Goal: Information Seeking & Learning: Learn about a topic

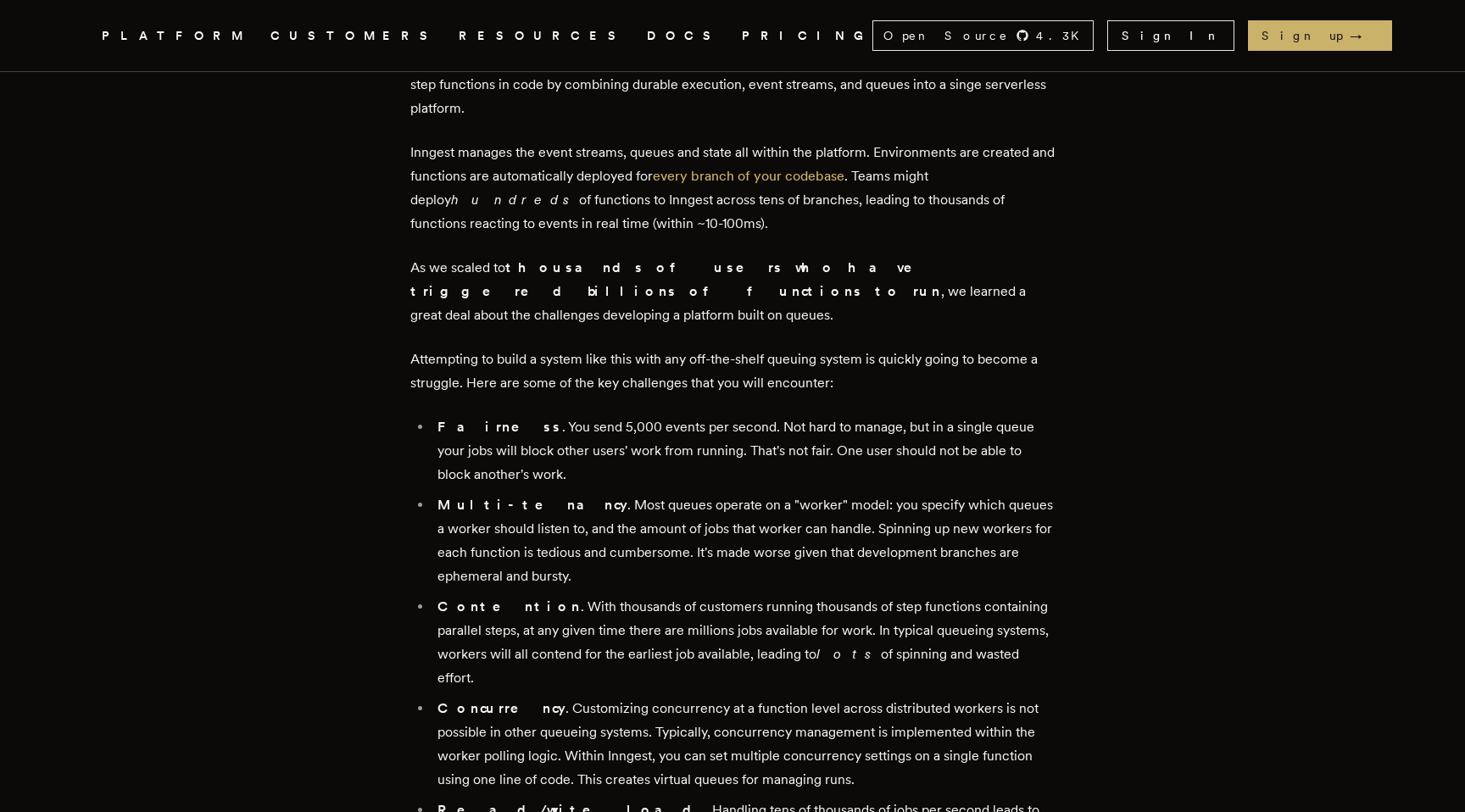
scroll to position [957, 0]
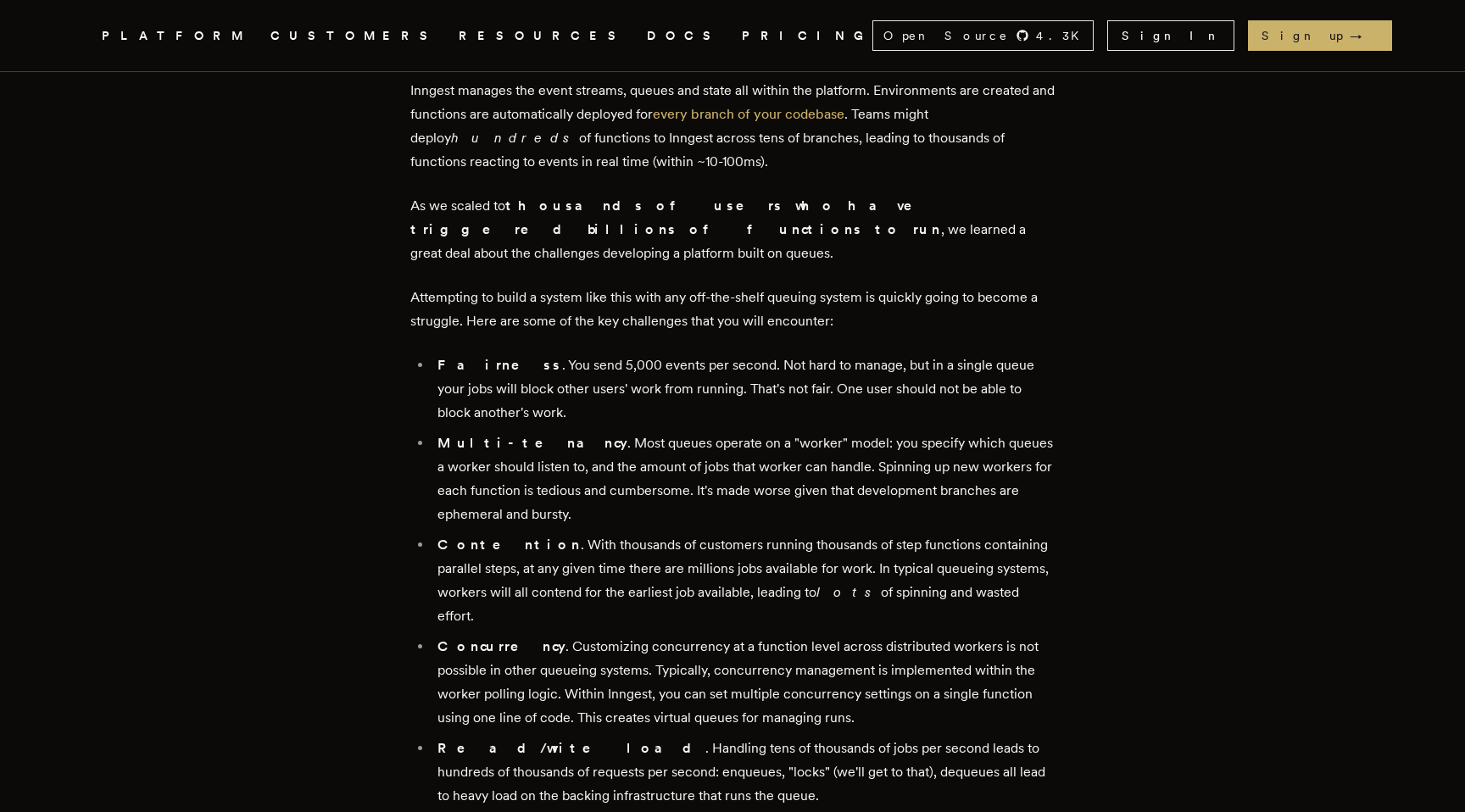
click at [552, 643] on li "Concurrency . Customizing concurrency at a function level across distributed wo…" at bounding box center [743, 682] width 623 height 95
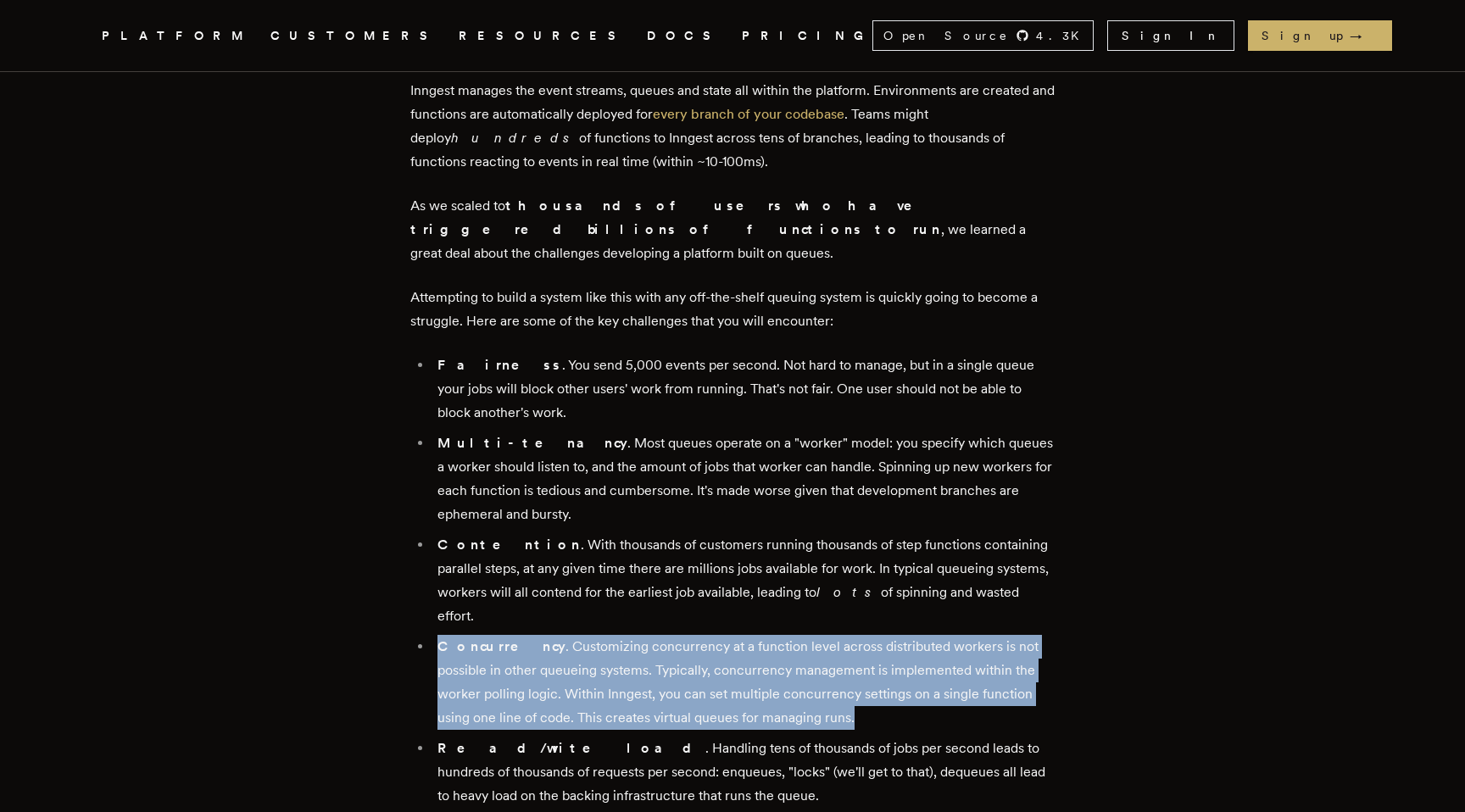
click at [552, 643] on li "Concurrency . Customizing concurrency at a function level across distributed wo…" at bounding box center [743, 682] width 623 height 95
click at [514, 635] on li "Concurrency . Customizing concurrency at a function level across distributed wo…" at bounding box center [743, 682] width 623 height 95
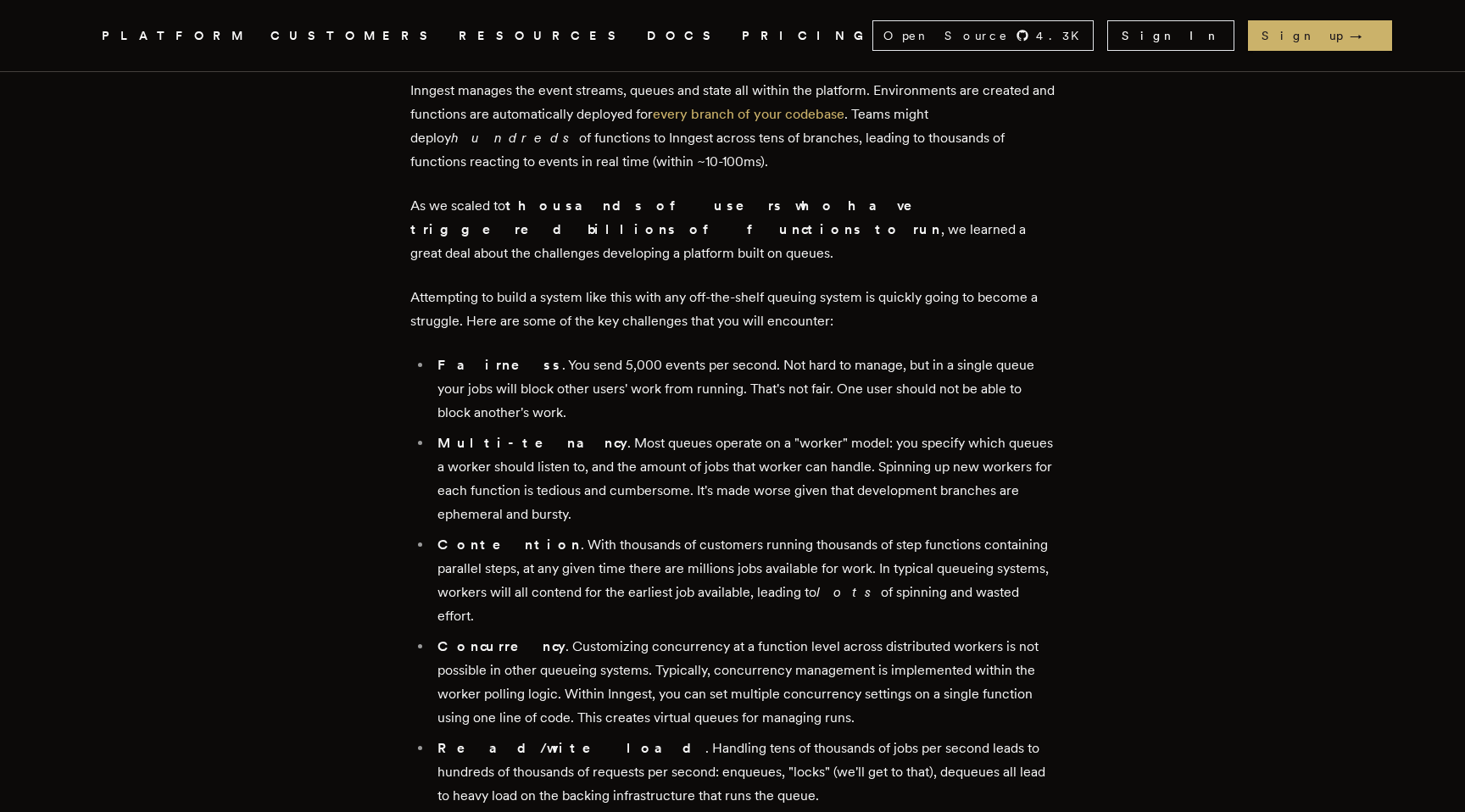
click at [514, 635] on li "Concurrency . Customizing concurrency at a function level across distributed wo…" at bounding box center [743, 682] width 623 height 95
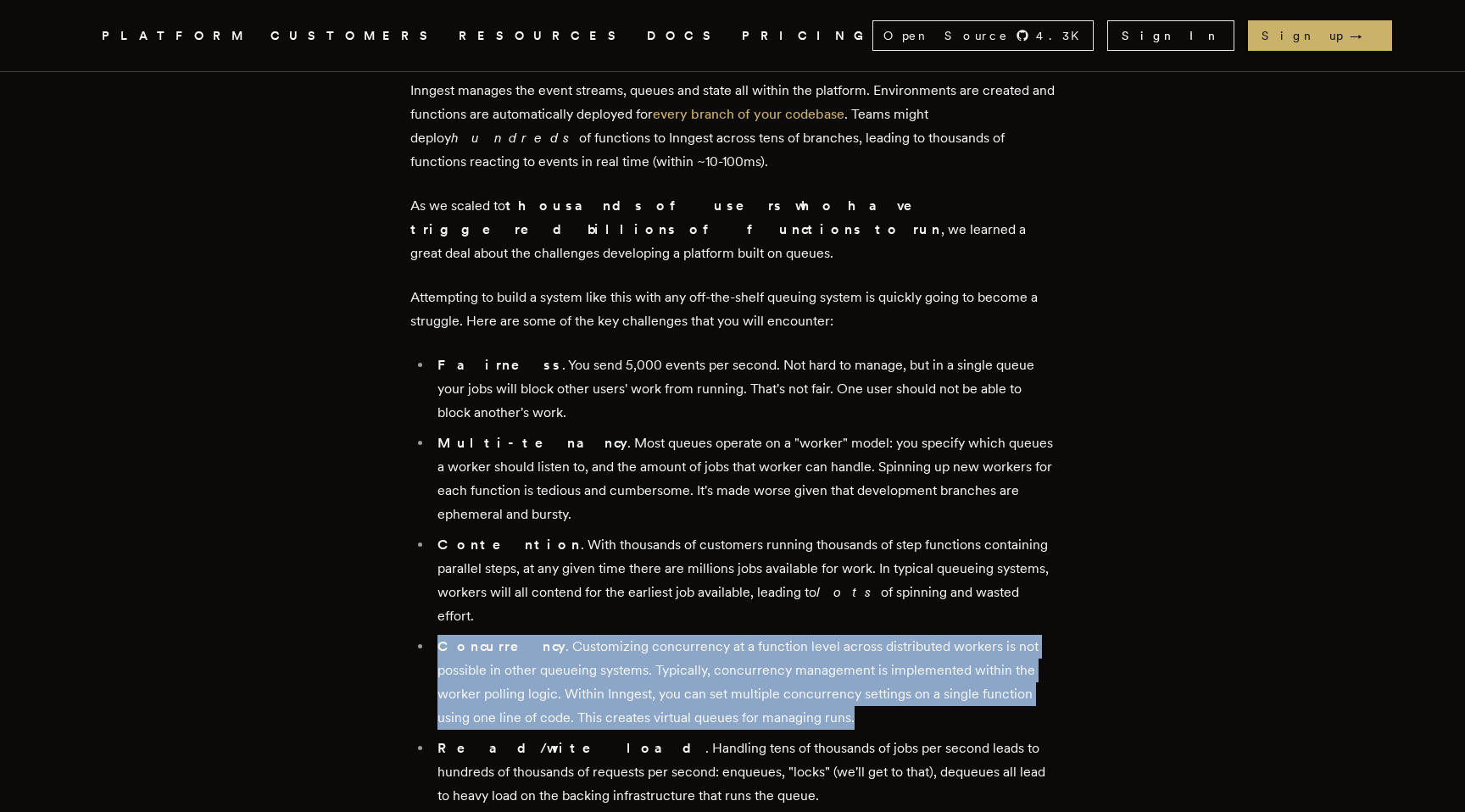
click at [558, 636] on li "Concurrency . Customizing concurrency at a function level across distributed wo…" at bounding box center [743, 682] width 623 height 95
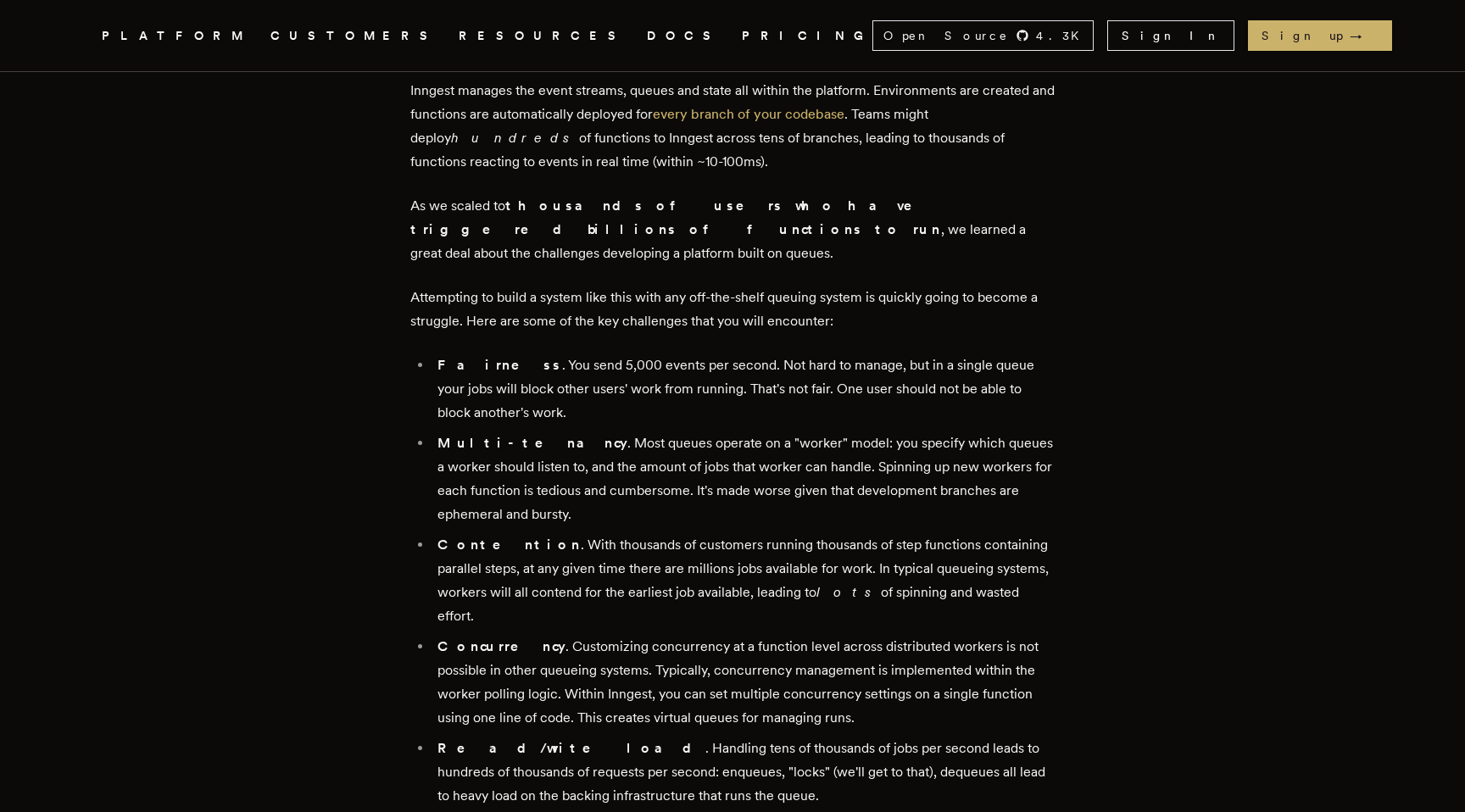
click at [558, 636] on li "Concurrency . Customizing concurrency at a function level across distributed wo…" at bounding box center [743, 682] width 623 height 95
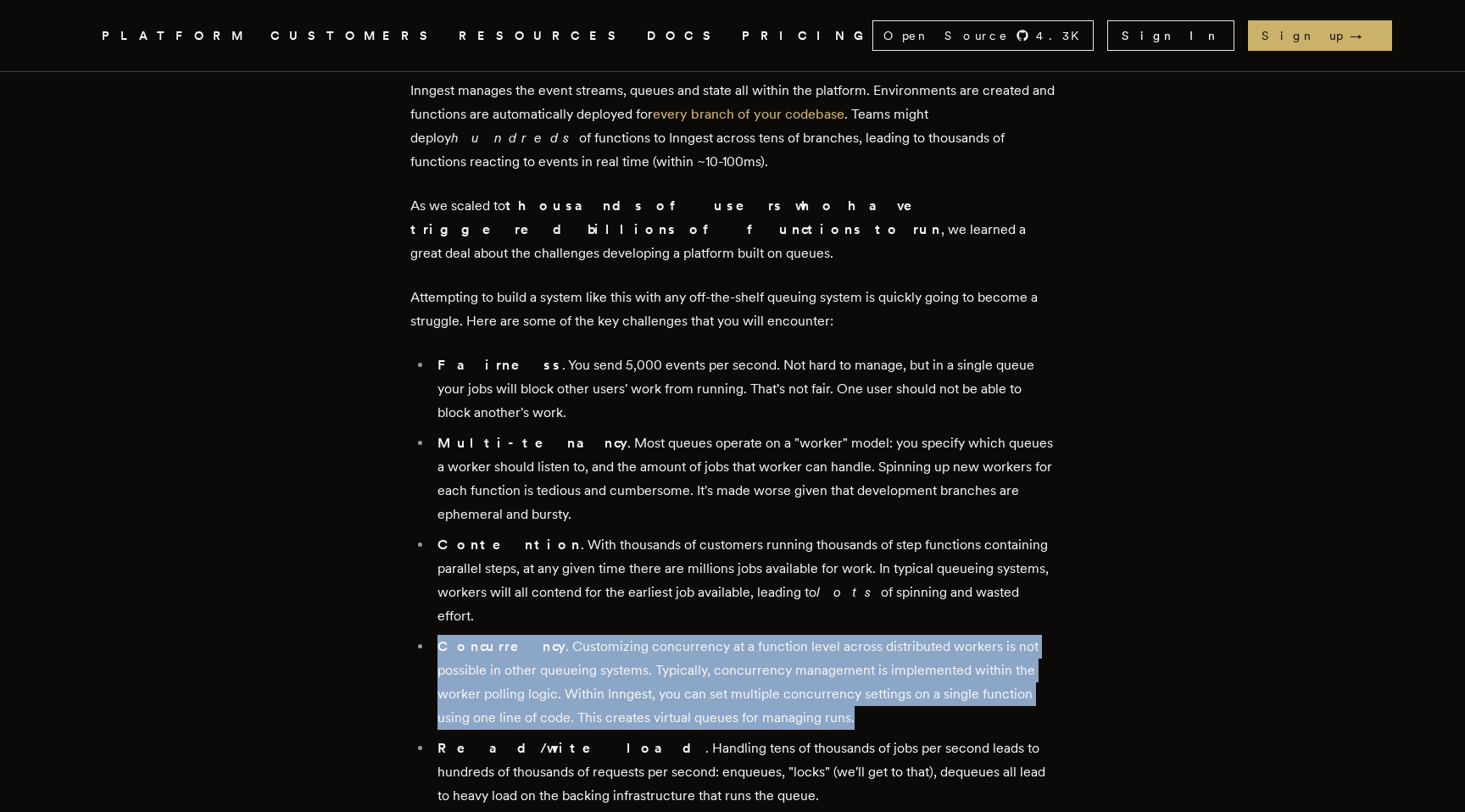
click at [612, 636] on li "Concurrency . Customizing concurrency at a function level across distributed wo…" at bounding box center [743, 682] width 623 height 95
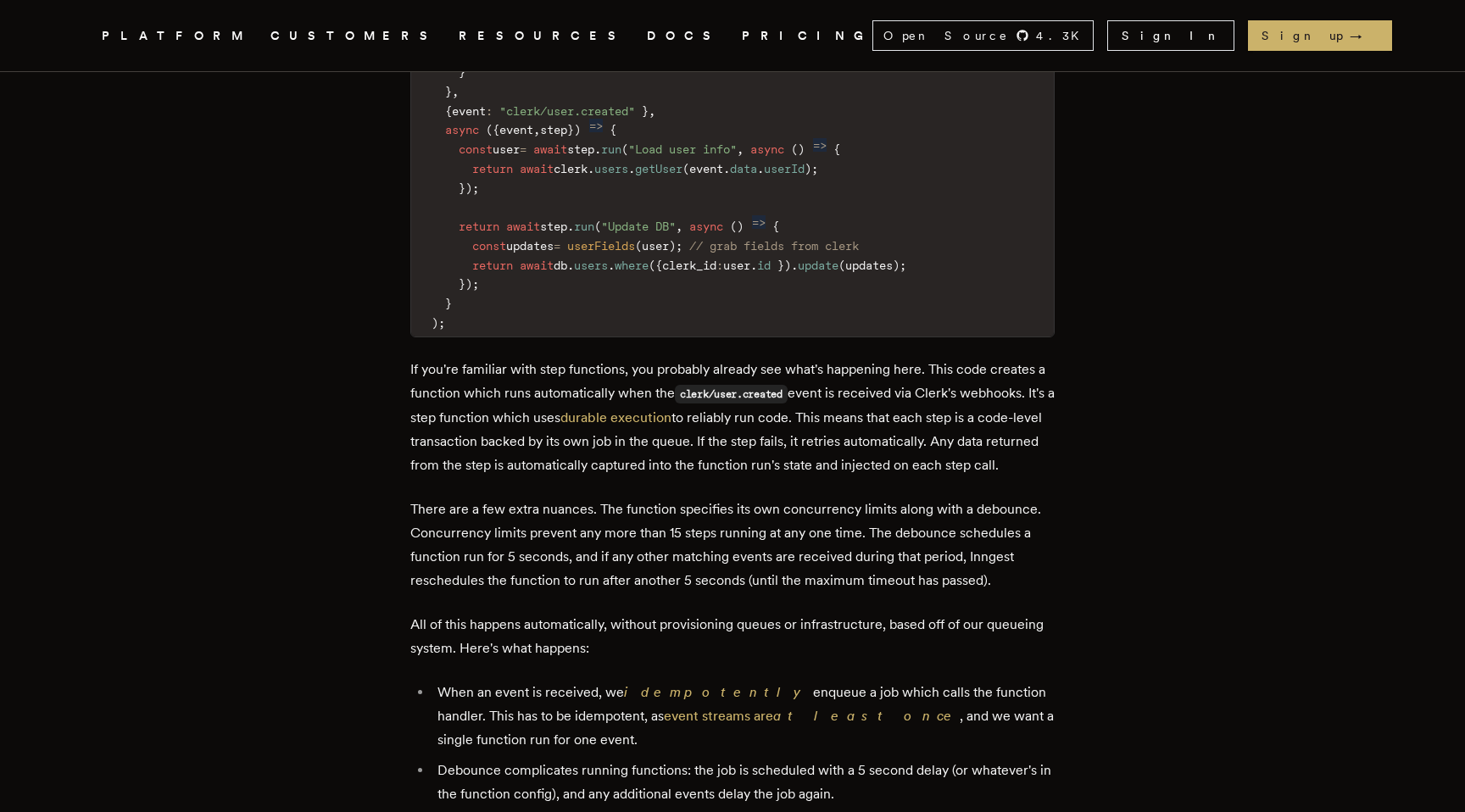
scroll to position [2619, 0]
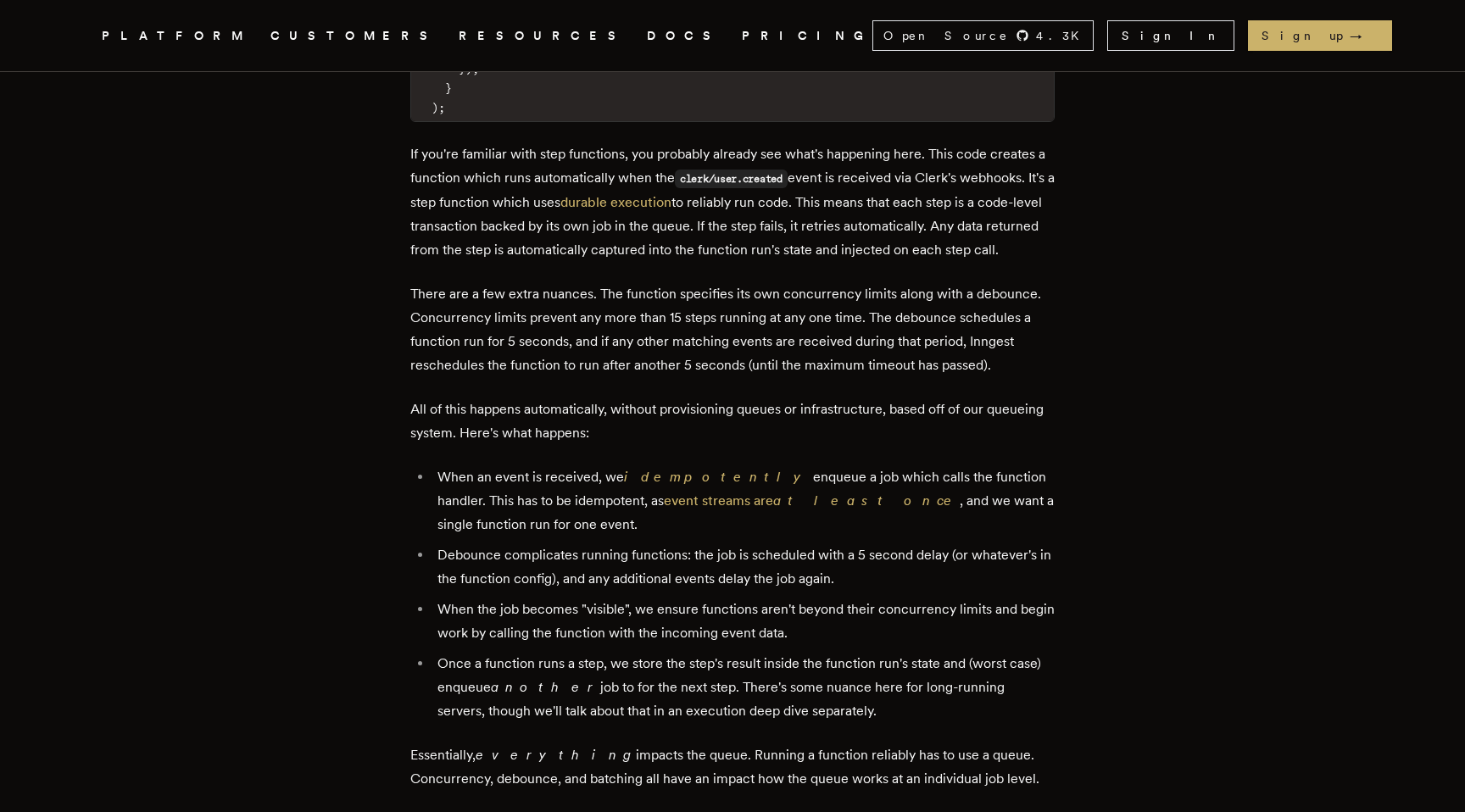
click at [476, 543] on li "Debounce complicates running functions: the job is scheduled with a 5 second de…" at bounding box center [743, 567] width 623 height 47
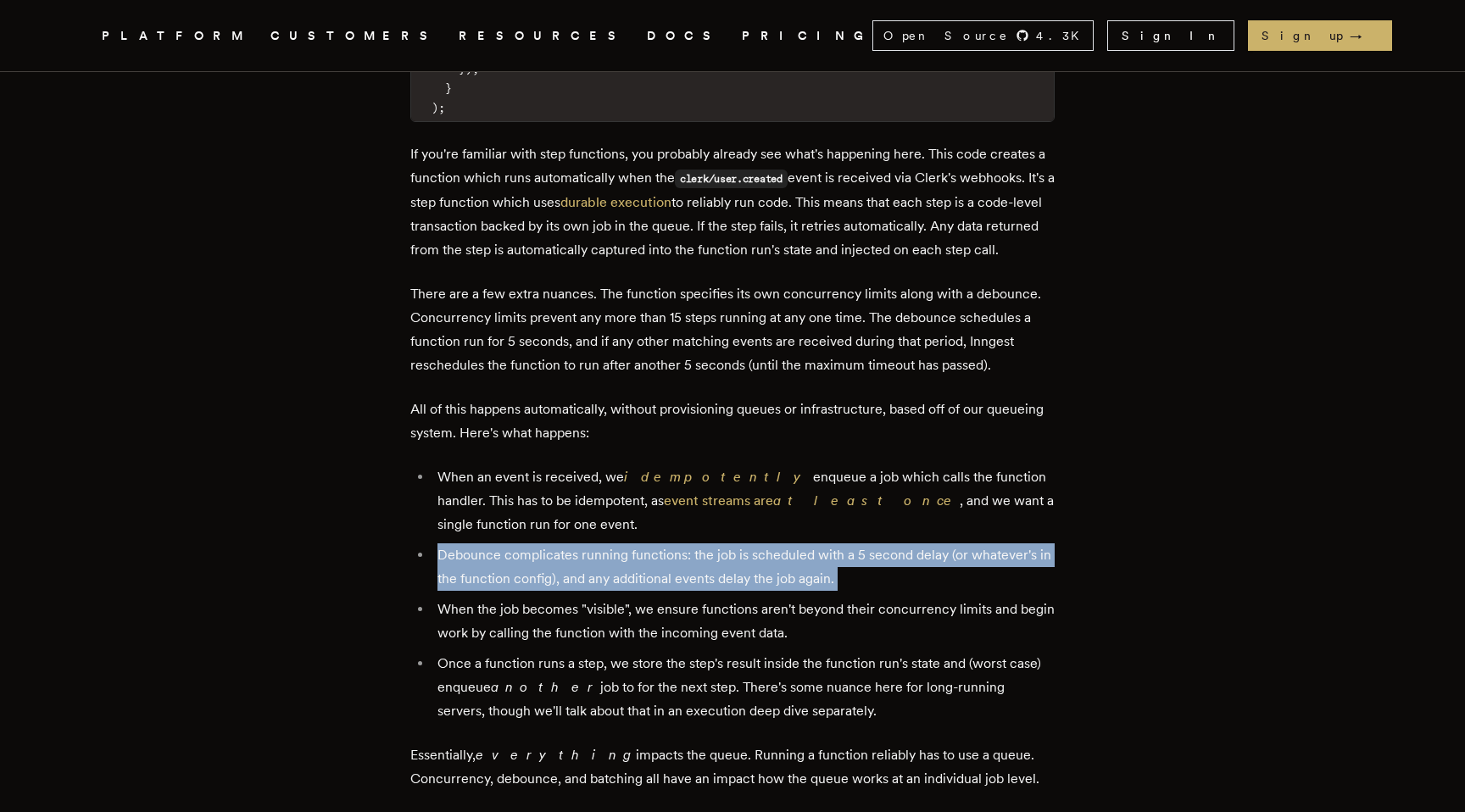
click at [484, 602] on ul "When an event is received, we idempotently enqueue a job which calls the functi…" at bounding box center [732, 593] width 645 height 257
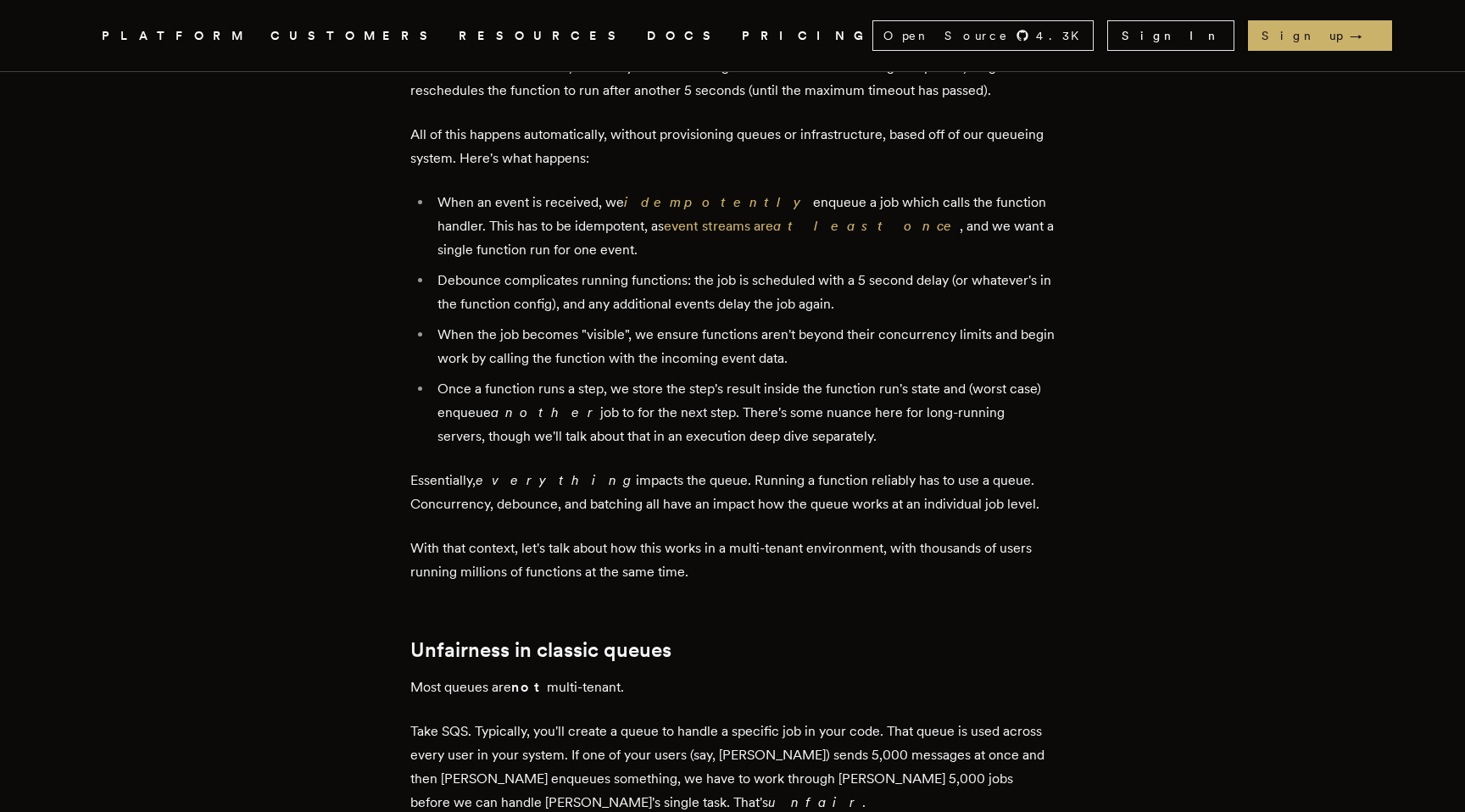
scroll to position [3143, 0]
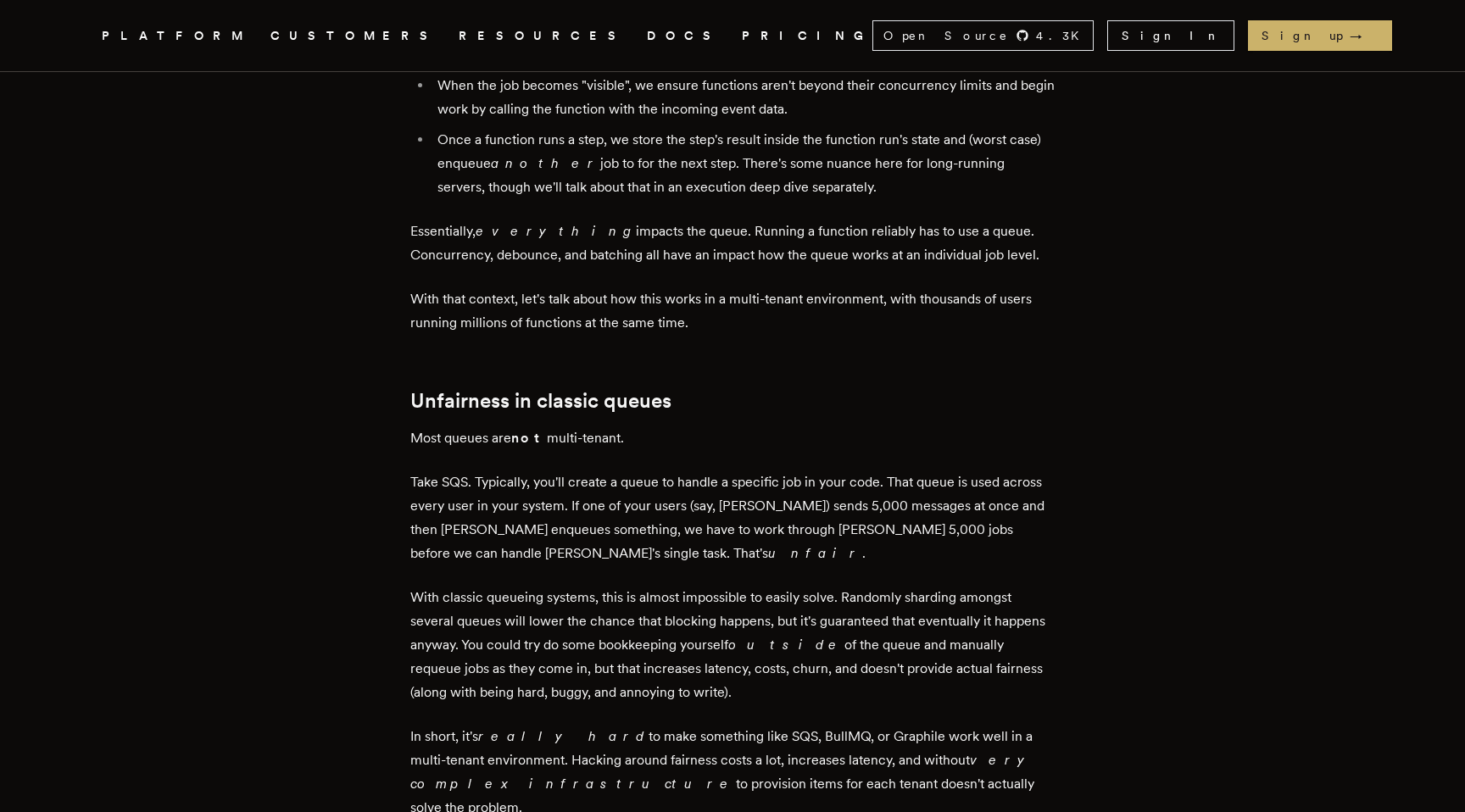
click at [506, 586] on p "With classic queueing systems, this is almost impossible to easily solve. Rando…" at bounding box center [732, 644] width 645 height 119
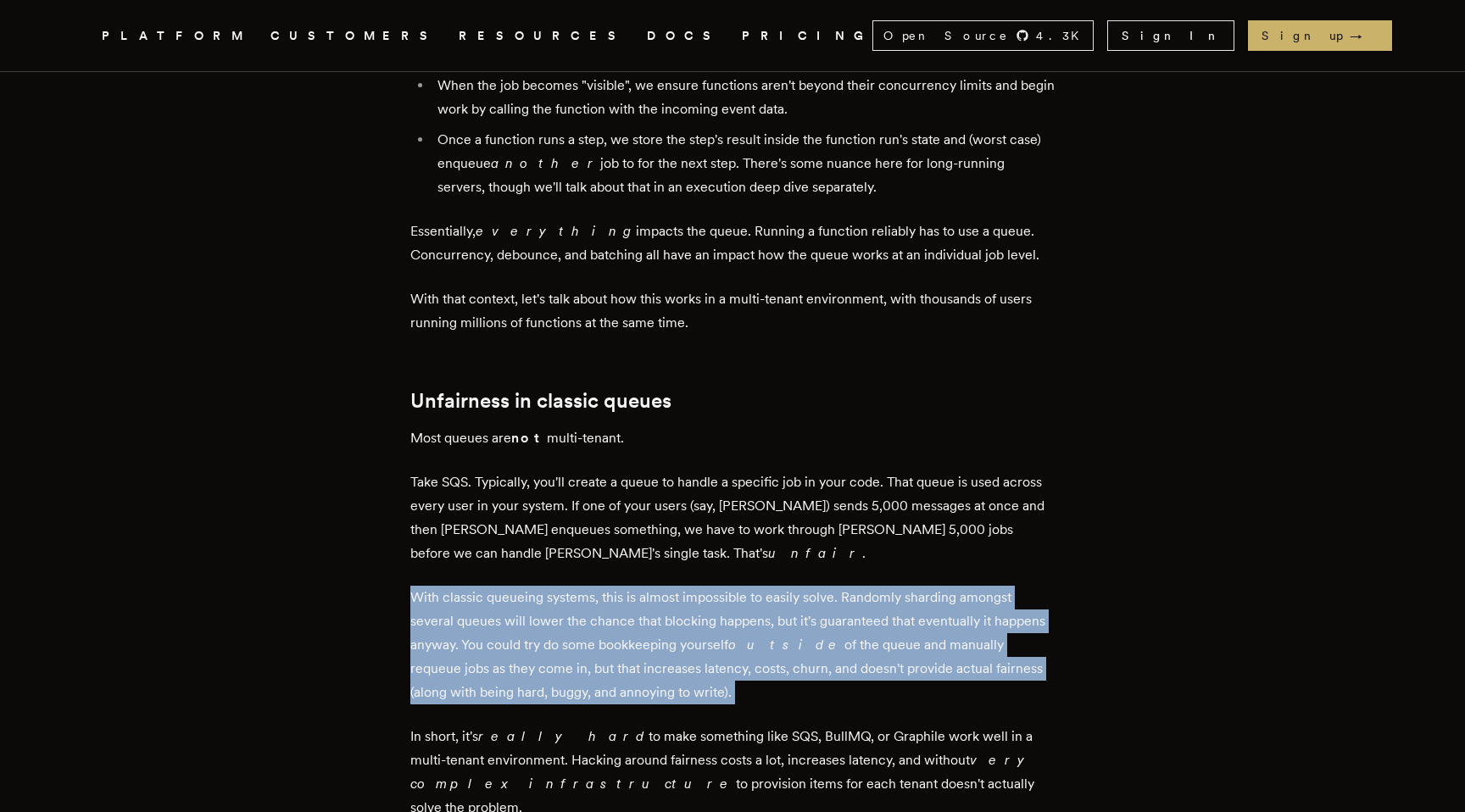
click at [455, 593] on p "With classic queueing systems, this is almost impossible to easily solve. Rando…" at bounding box center [732, 644] width 645 height 119
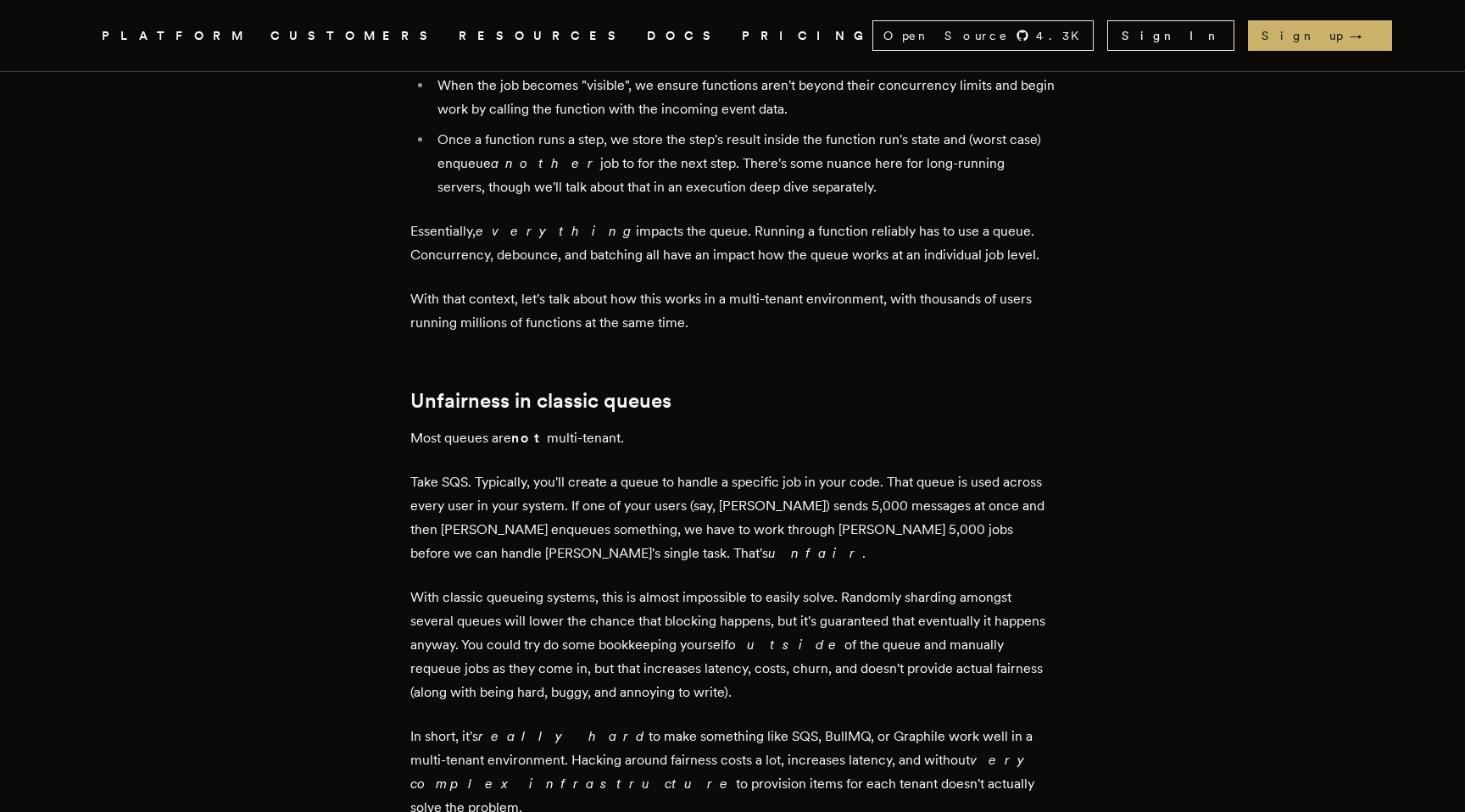
click at [455, 593] on p "With classic queueing systems, this is almost impossible to easily solve. Rando…" at bounding box center [732, 644] width 645 height 119
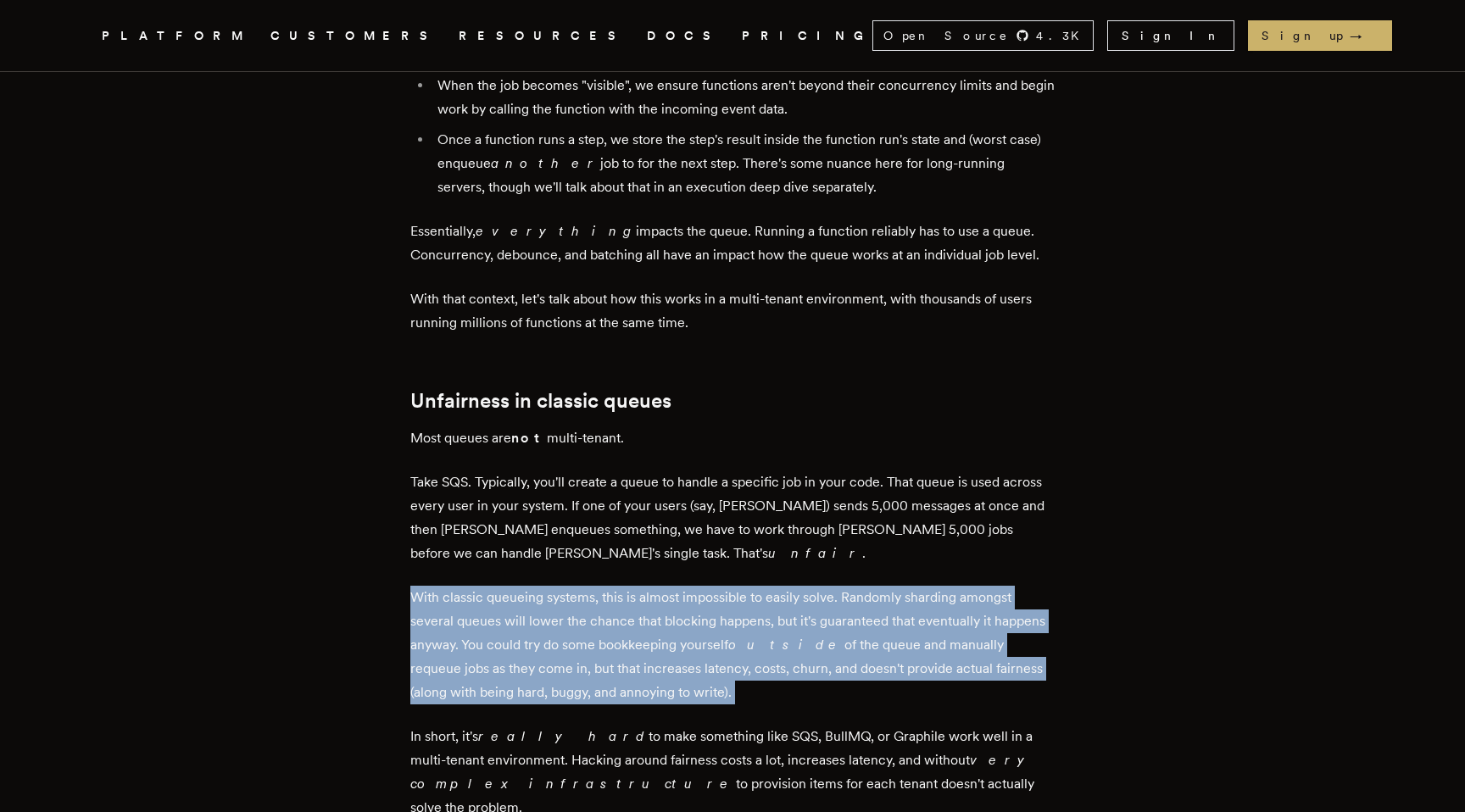
click at [429, 607] on p "With classic queueing systems, this is almost impossible to easily solve. Rando…" at bounding box center [732, 644] width 645 height 119
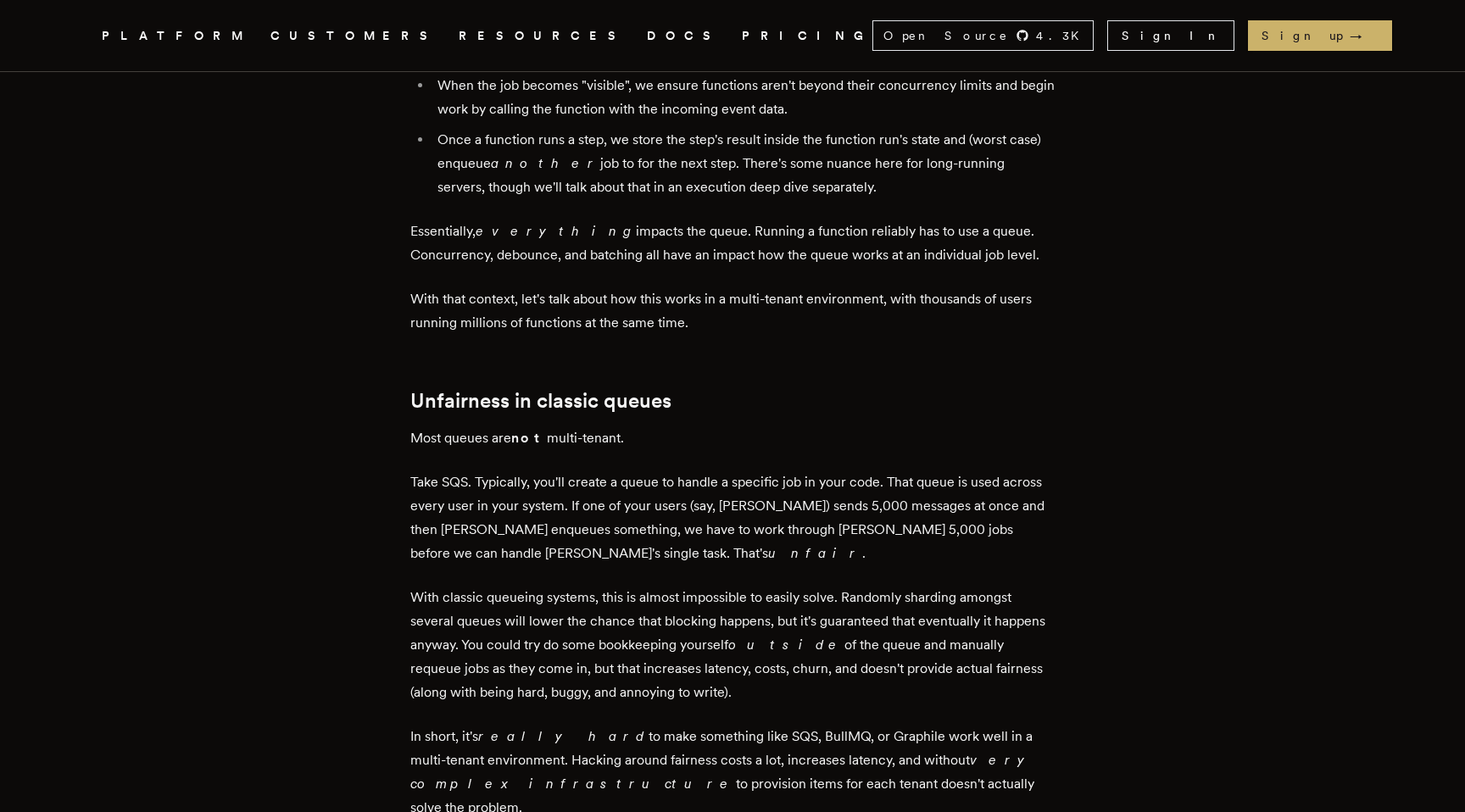
click at [429, 607] on p "With classic queueing systems, this is almost impossible to easily solve. Rando…" at bounding box center [732, 644] width 645 height 119
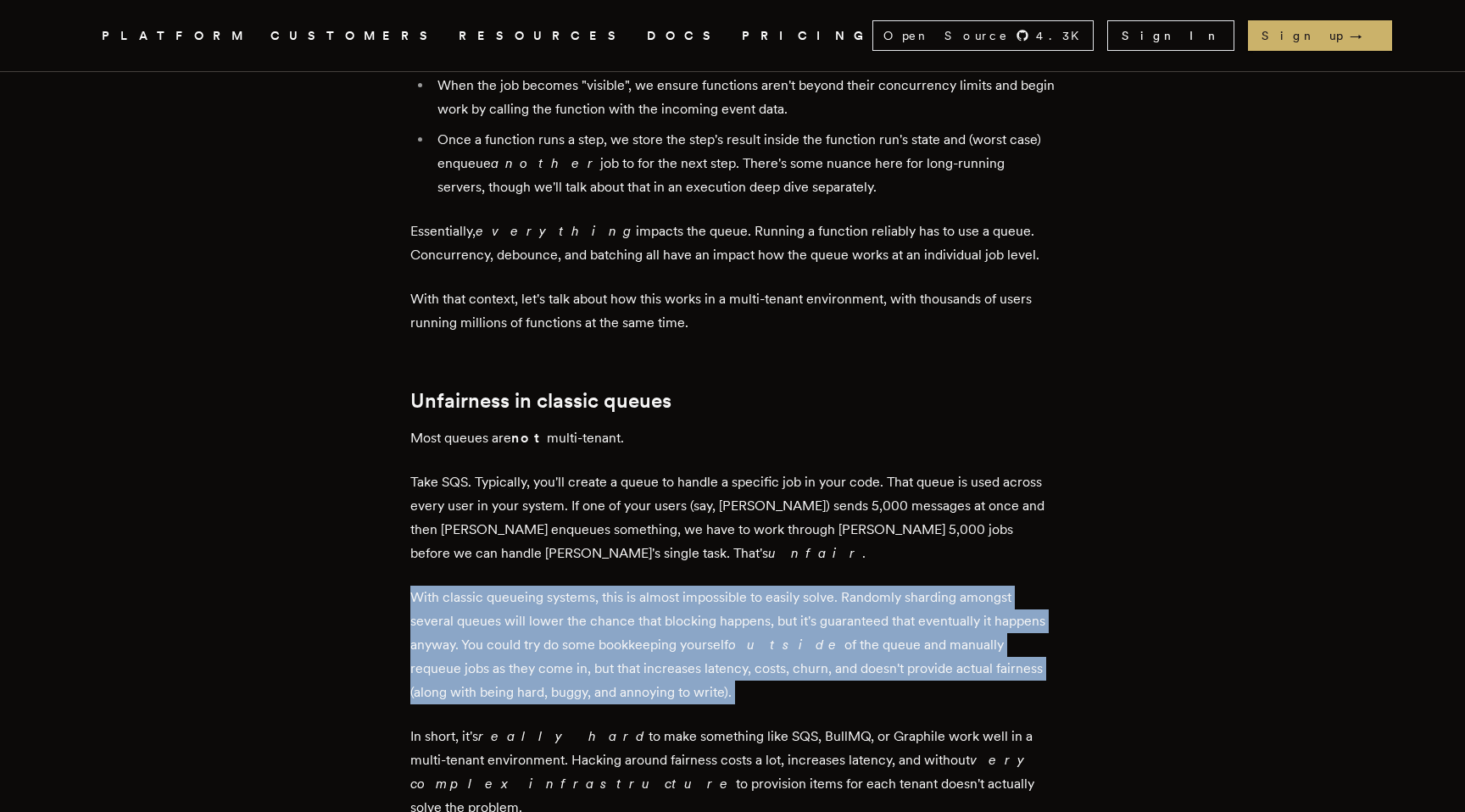
click at [445, 622] on p "With classic queueing systems, this is almost impossible to easily solve. Rando…" at bounding box center [732, 644] width 645 height 119
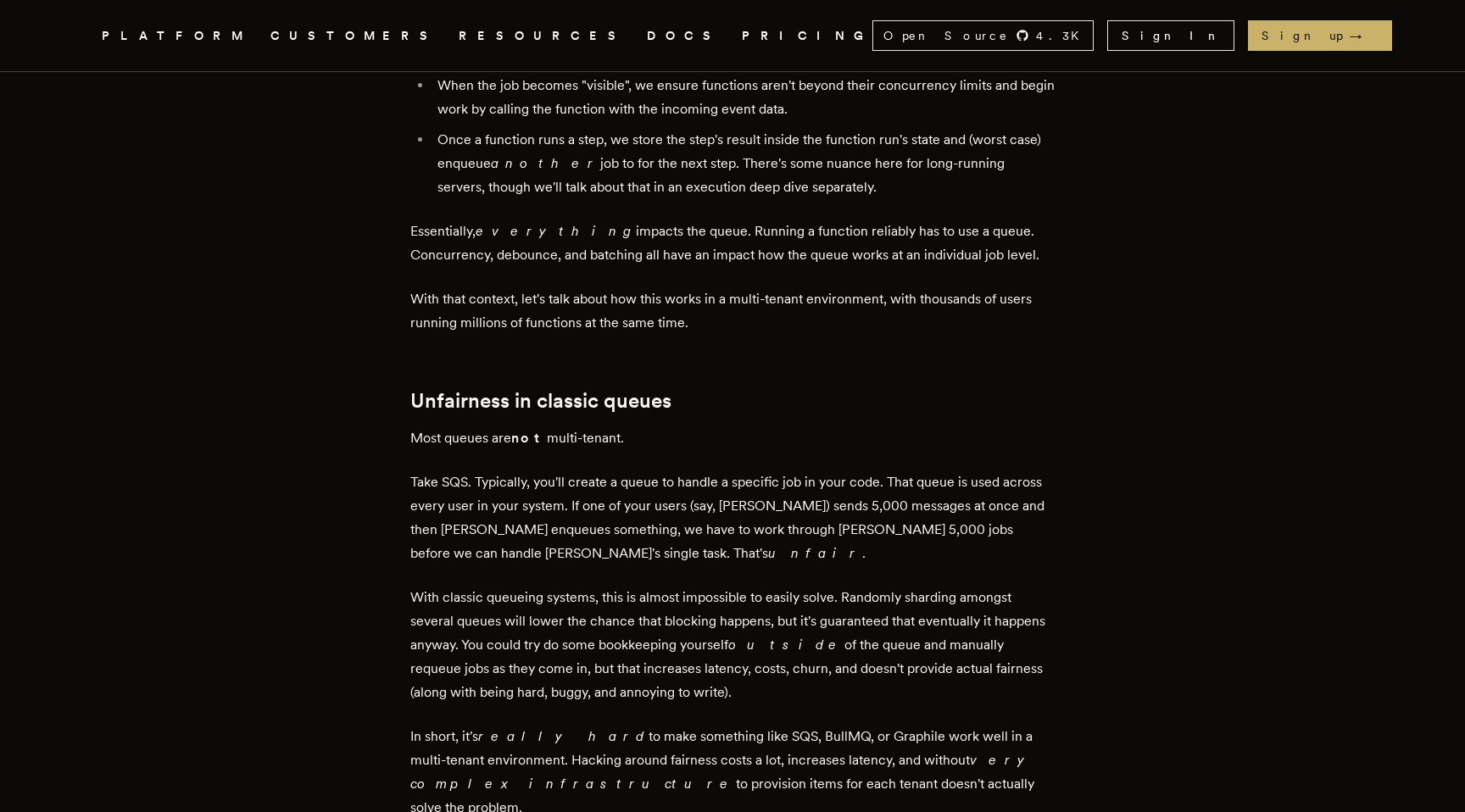
click at [445, 622] on p "With classic queueing systems, this is almost impossible to easily solve. Rando…" at bounding box center [732, 644] width 645 height 119
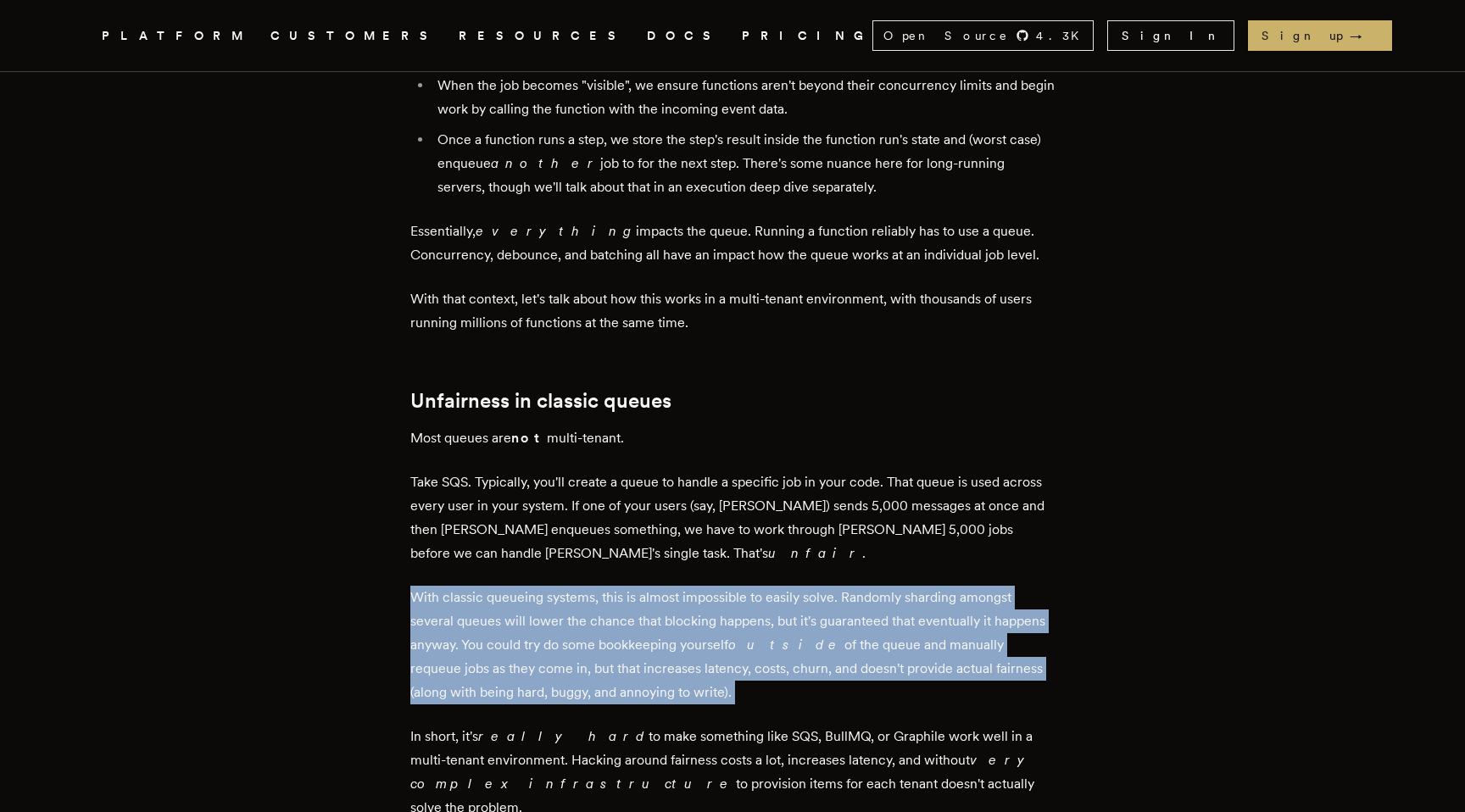
click at [478, 597] on p "With classic queueing systems, this is almost impossible to easily solve. Rando…" at bounding box center [732, 644] width 645 height 119
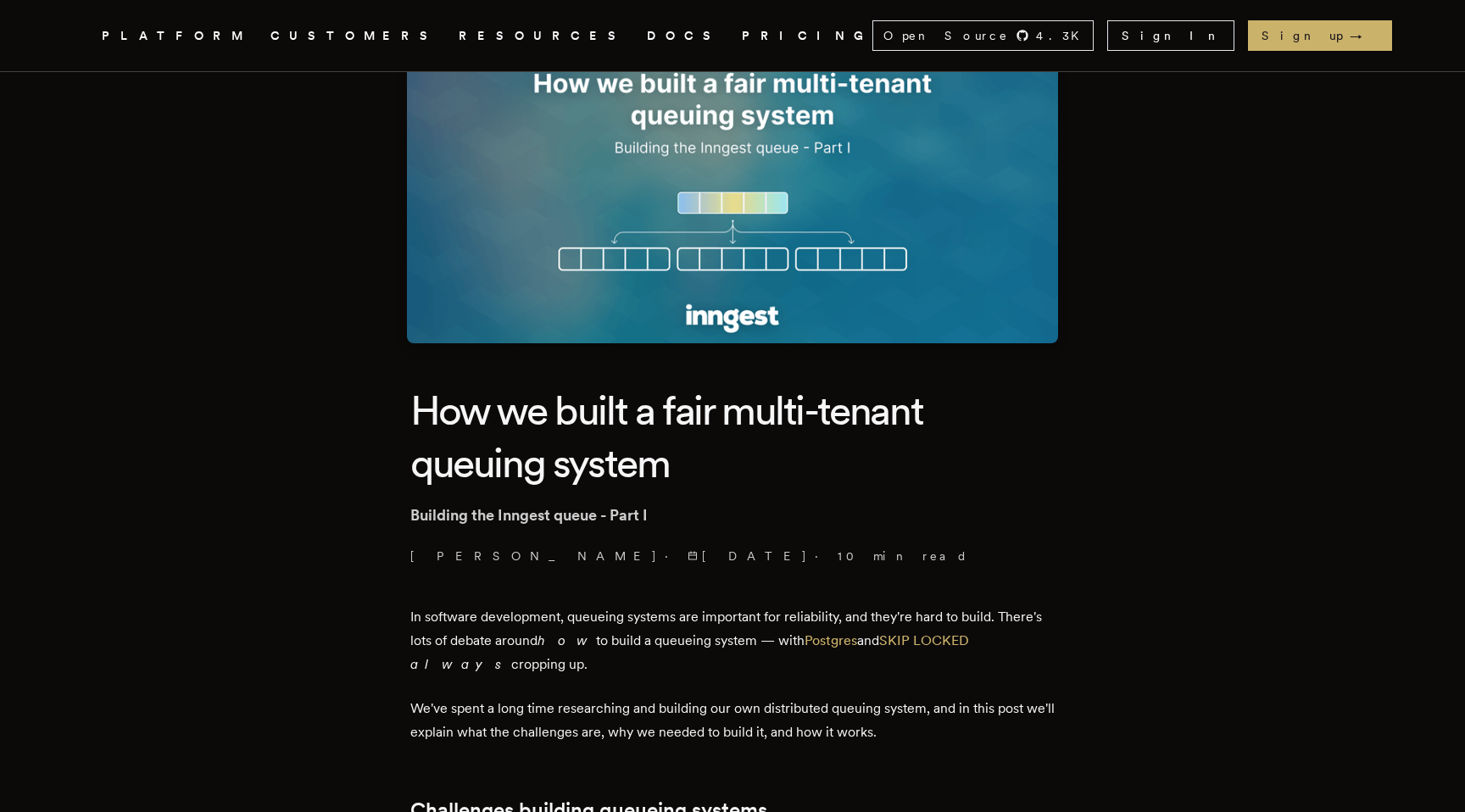
scroll to position [111, 0]
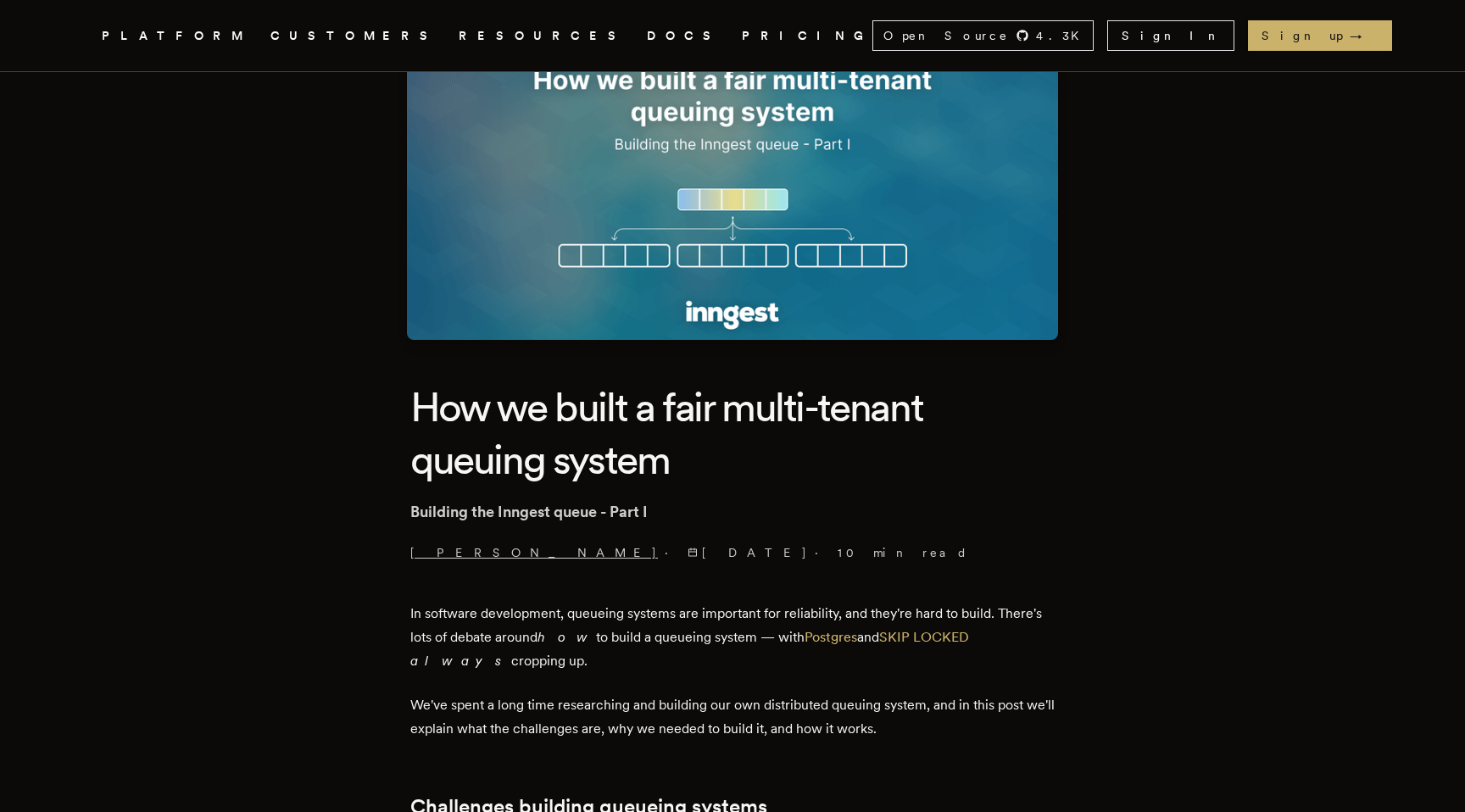
click at [480, 550] on link "Tony Holdstock-Brown" at bounding box center [534, 552] width 248 height 17
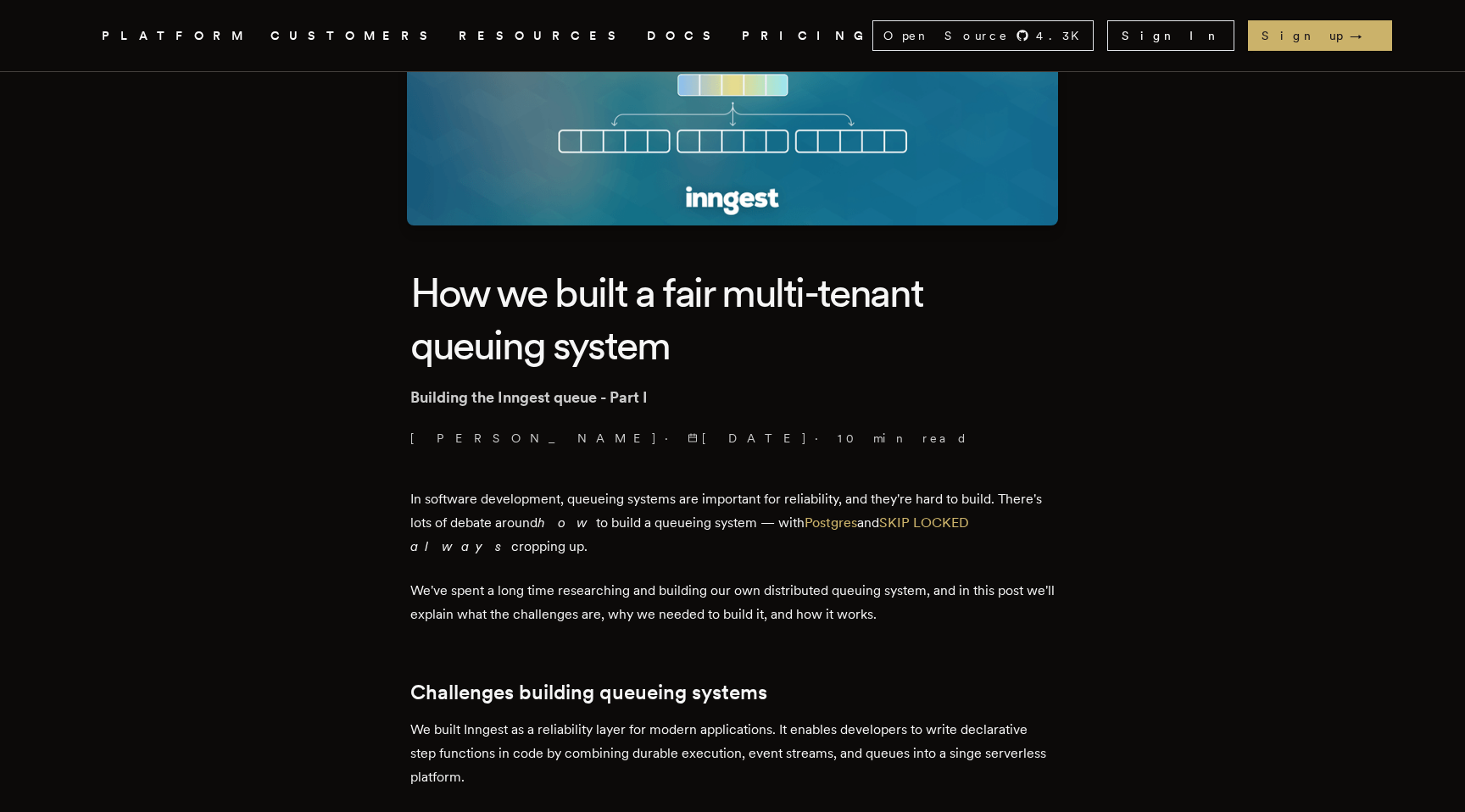
scroll to position [0, 0]
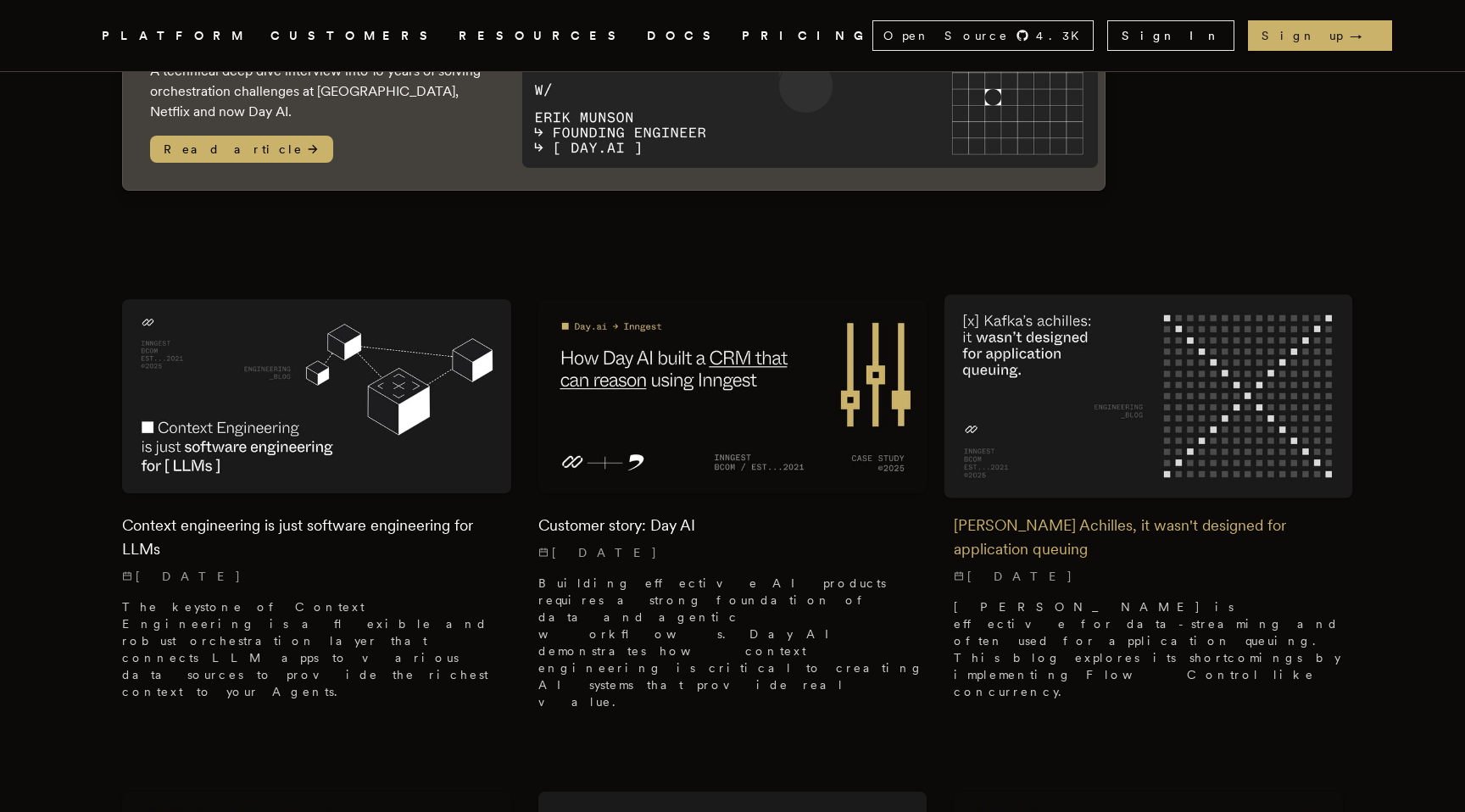
click at [1139, 521] on h2 "[PERSON_NAME] Achilles, it wasn't designed for application queuing" at bounding box center [1148, 537] width 389 height 47
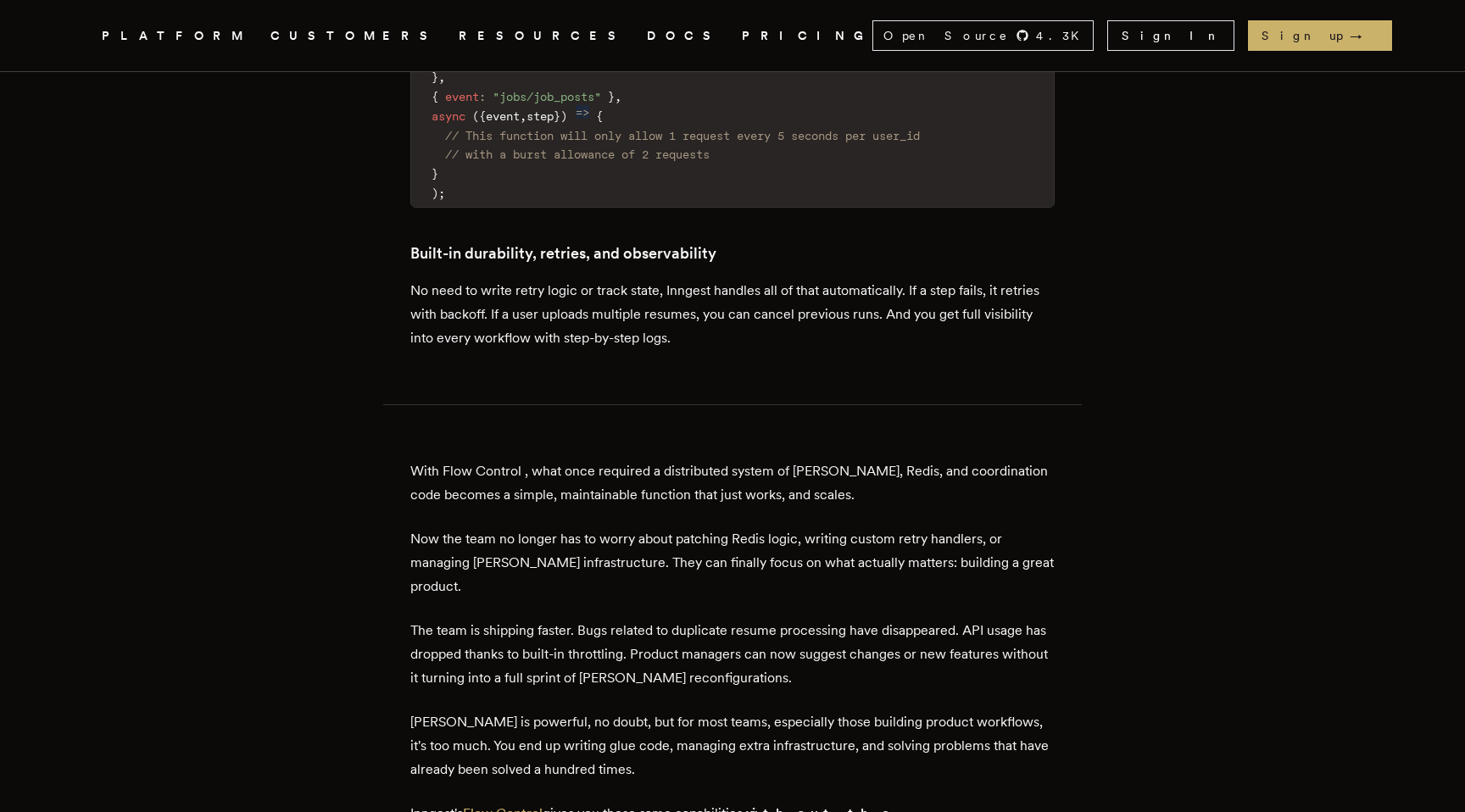
scroll to position [5130, 0]
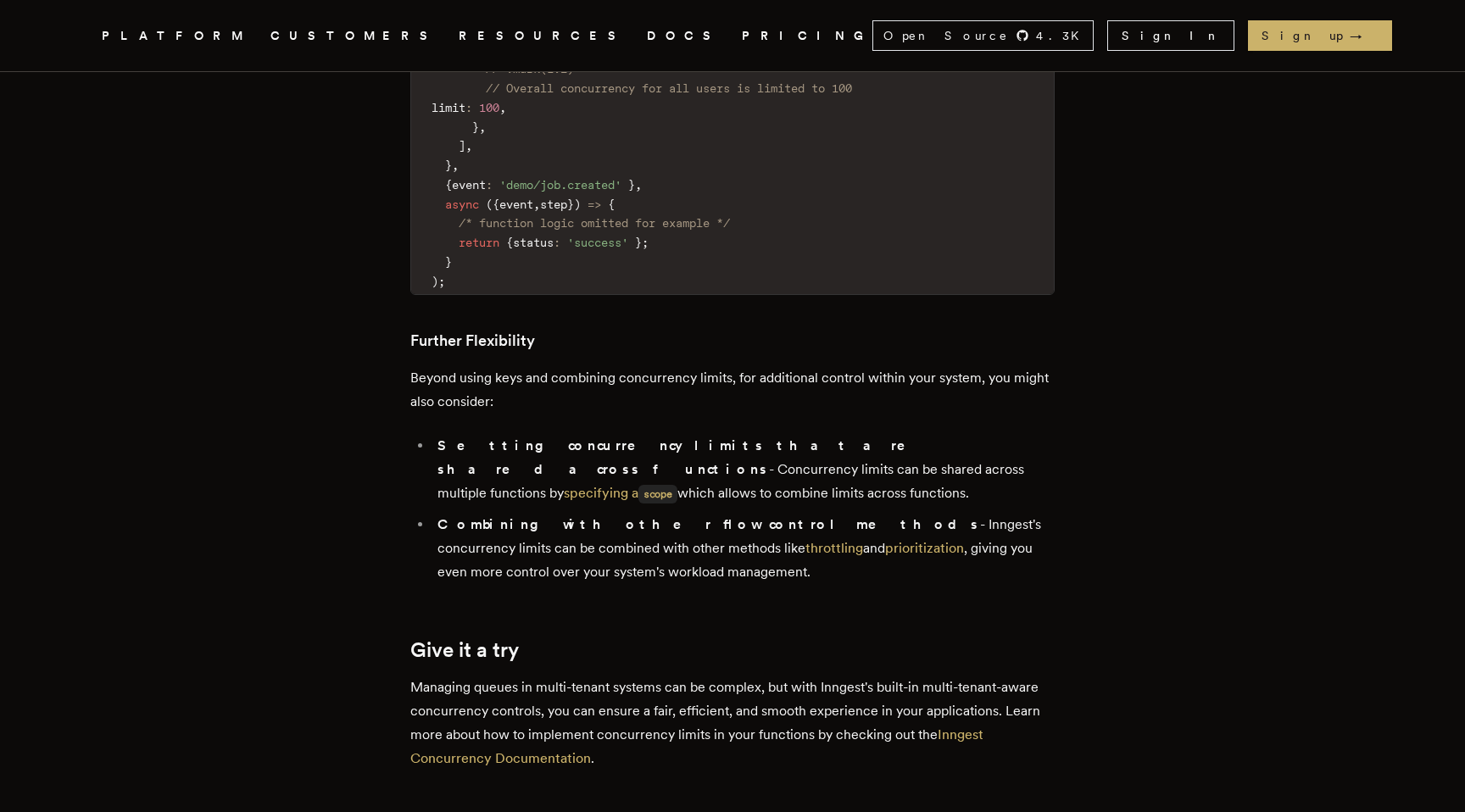
scroll to position [5688, 0]
